Goal: Information Seeking & Learning: Check status

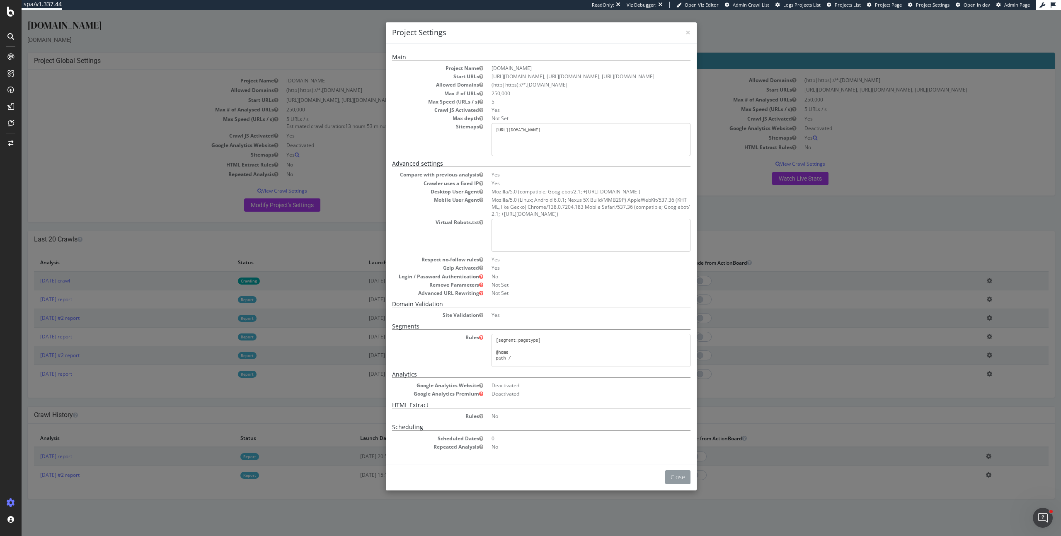
click at [682, 475] on button "Close" at bounding box center [677, 478] width 25 height 14
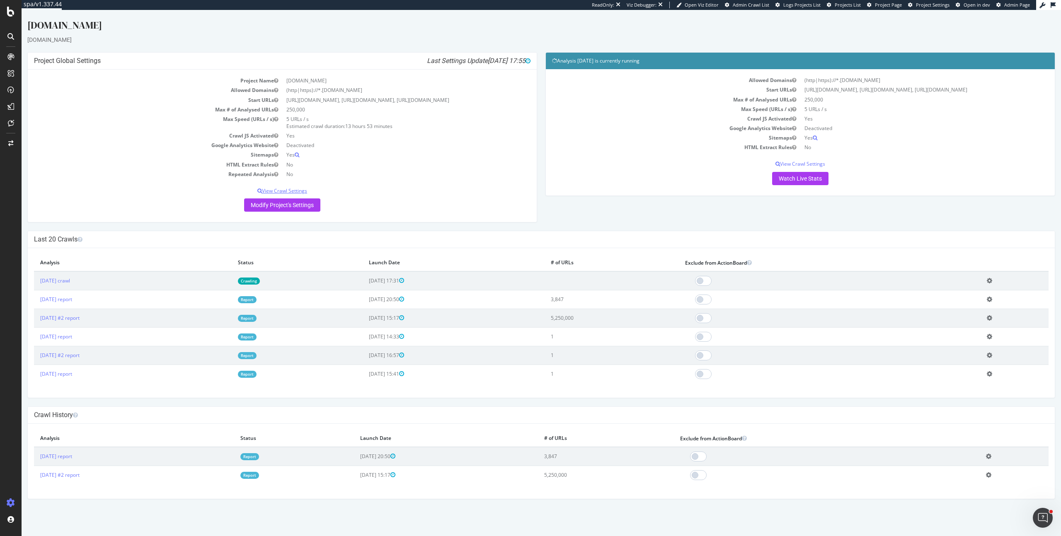
click at [288, 191] on p "View Crawl Settings" at bounding box center [282, 190] width 497 height 7
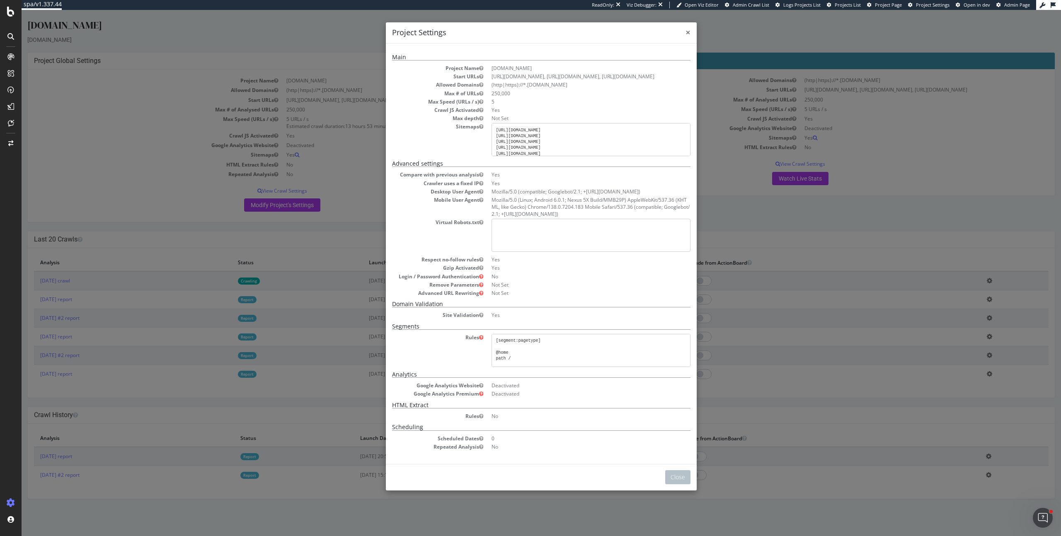
click at [686, 32] on span "×" at bounding box center [688, 33] width 5 height 12
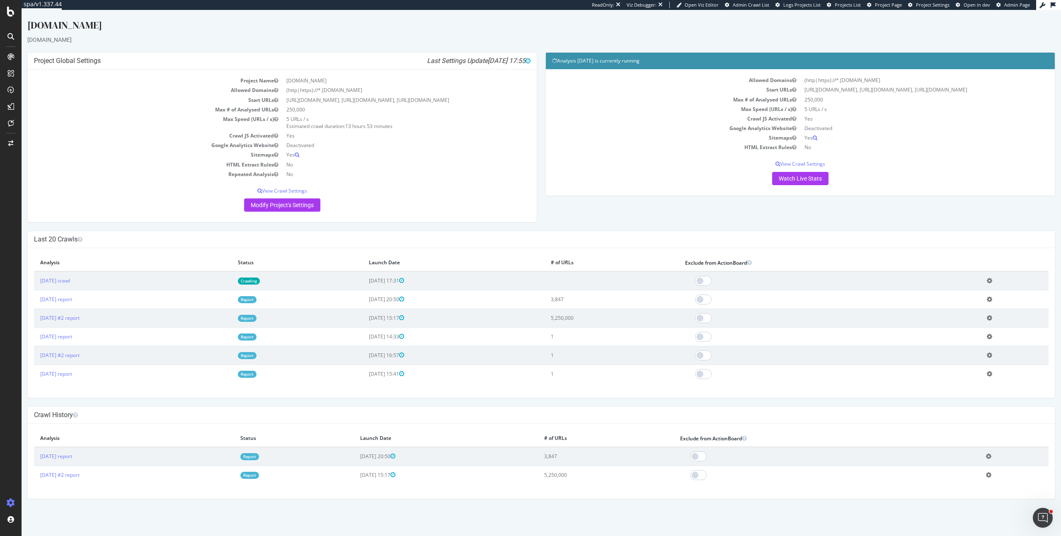
click at [830, 179] on p "Watch Live Stats" at bounding box center [800, 178] width 497 height 13
click at [819, 179] on link "Watch Live Stats" at bounding box center [800, 178] width 56 height 13
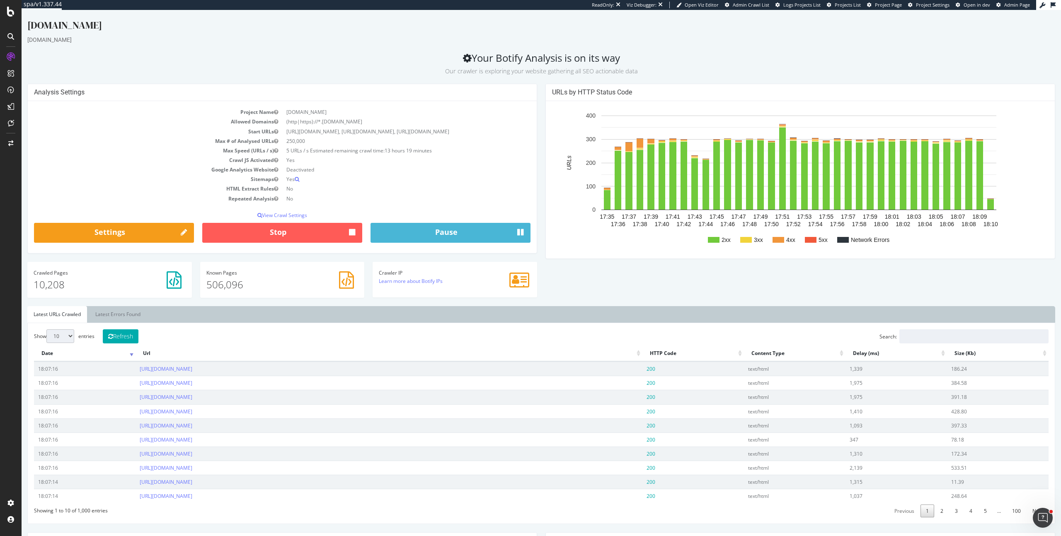
click at [286, 29] on div "[DOMAIN_NAME]" at bounding box center [541, 26] width 1028 height 17
